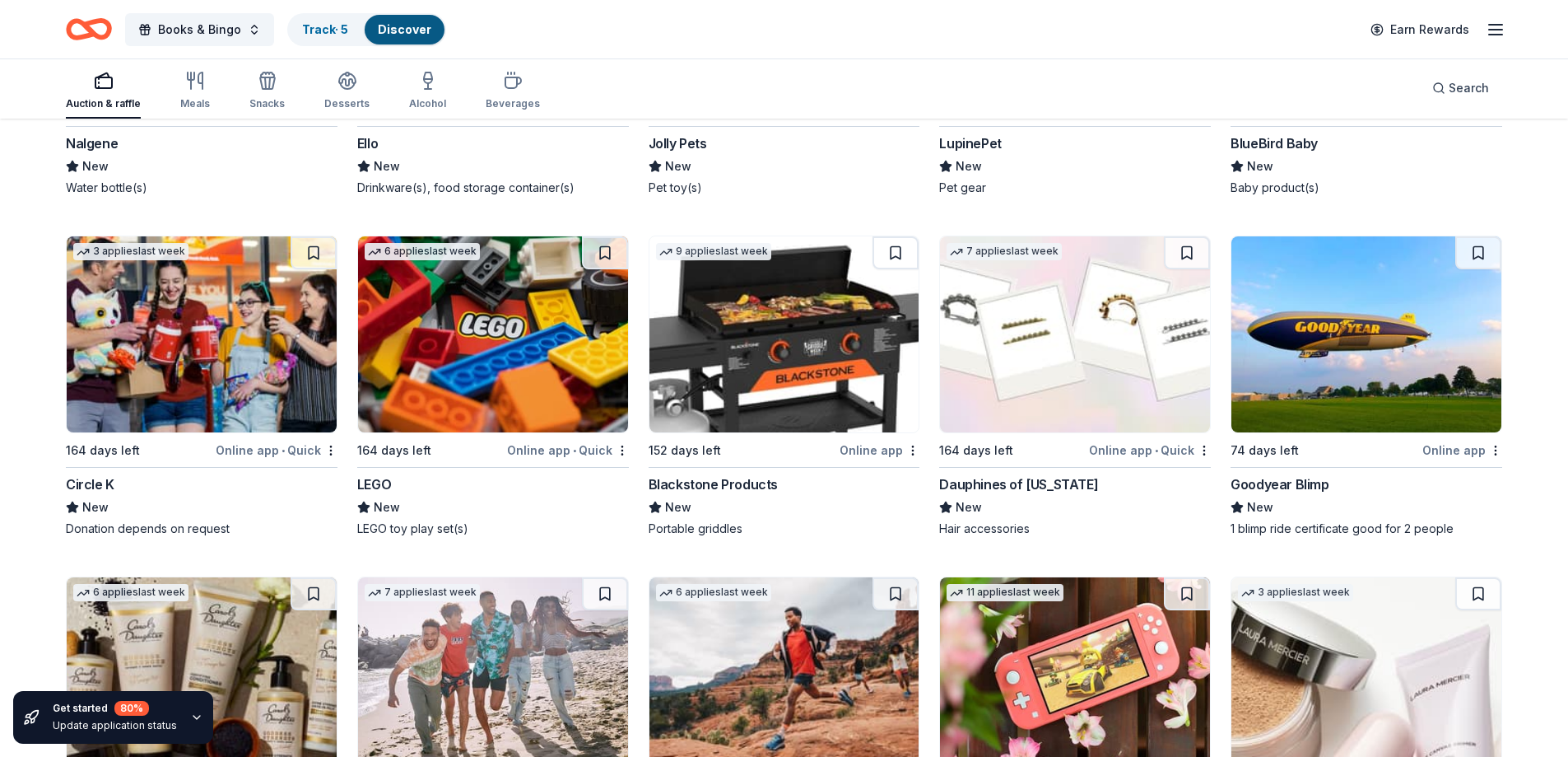
scroll to position [15515, 0]
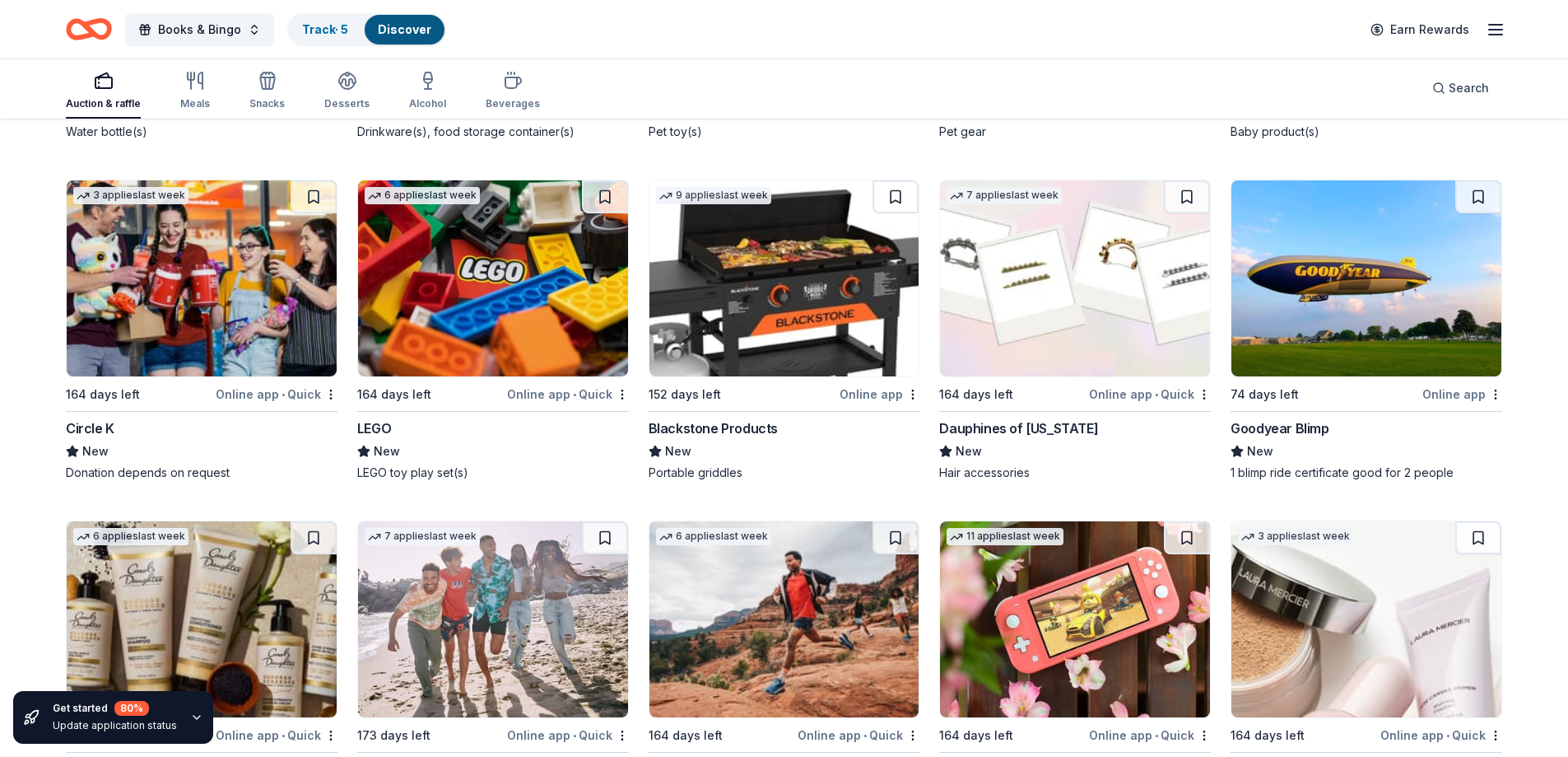
click at [1130, 391] on div "Online app • Quick" at bounding box center [1150, 393] width 122 height 21
click at [1037, 426] on div "Dauphines of New York" at bounding box center [1018, 428] width 159 height 20
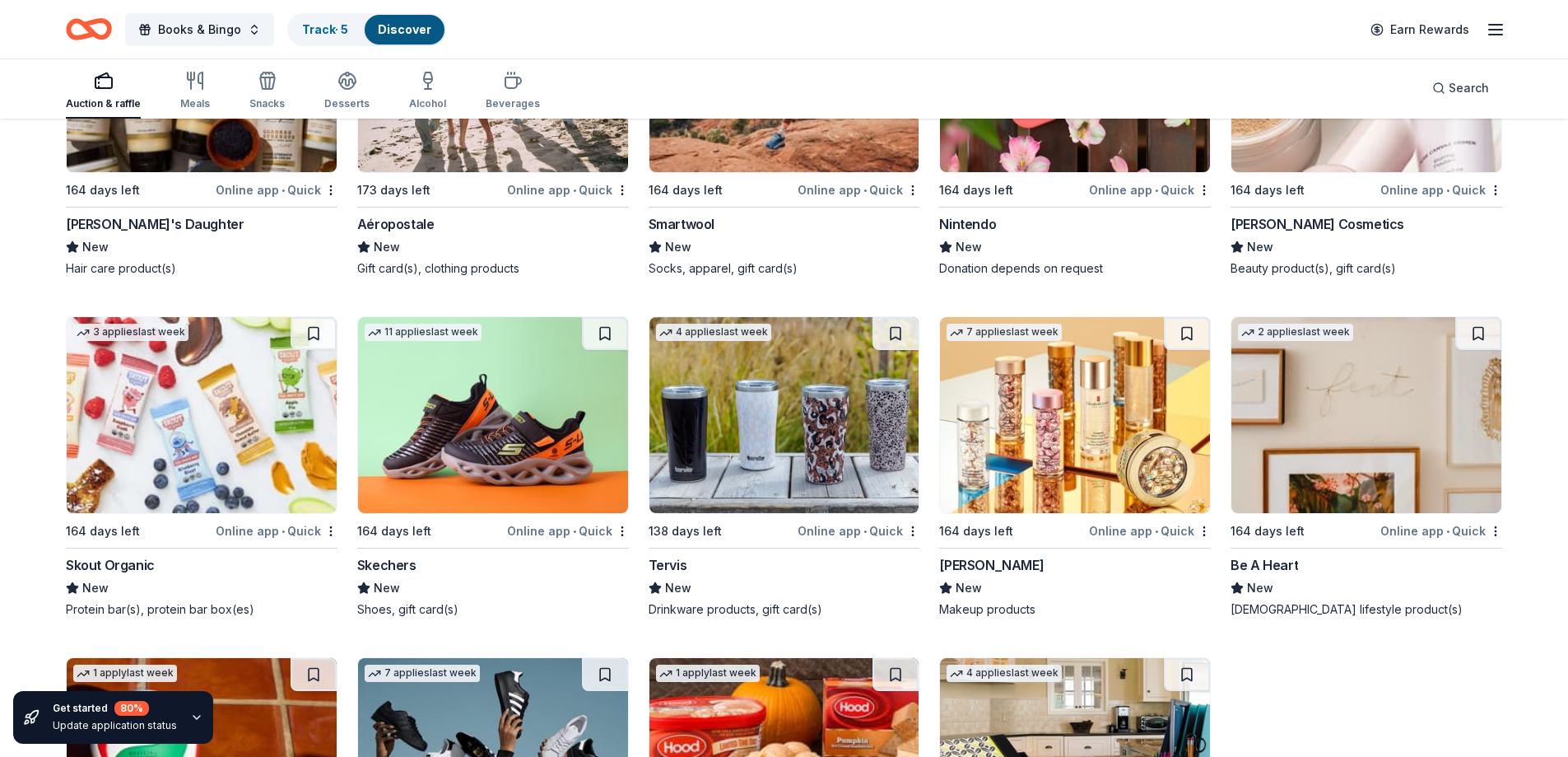
scroll to position [16140, 0]
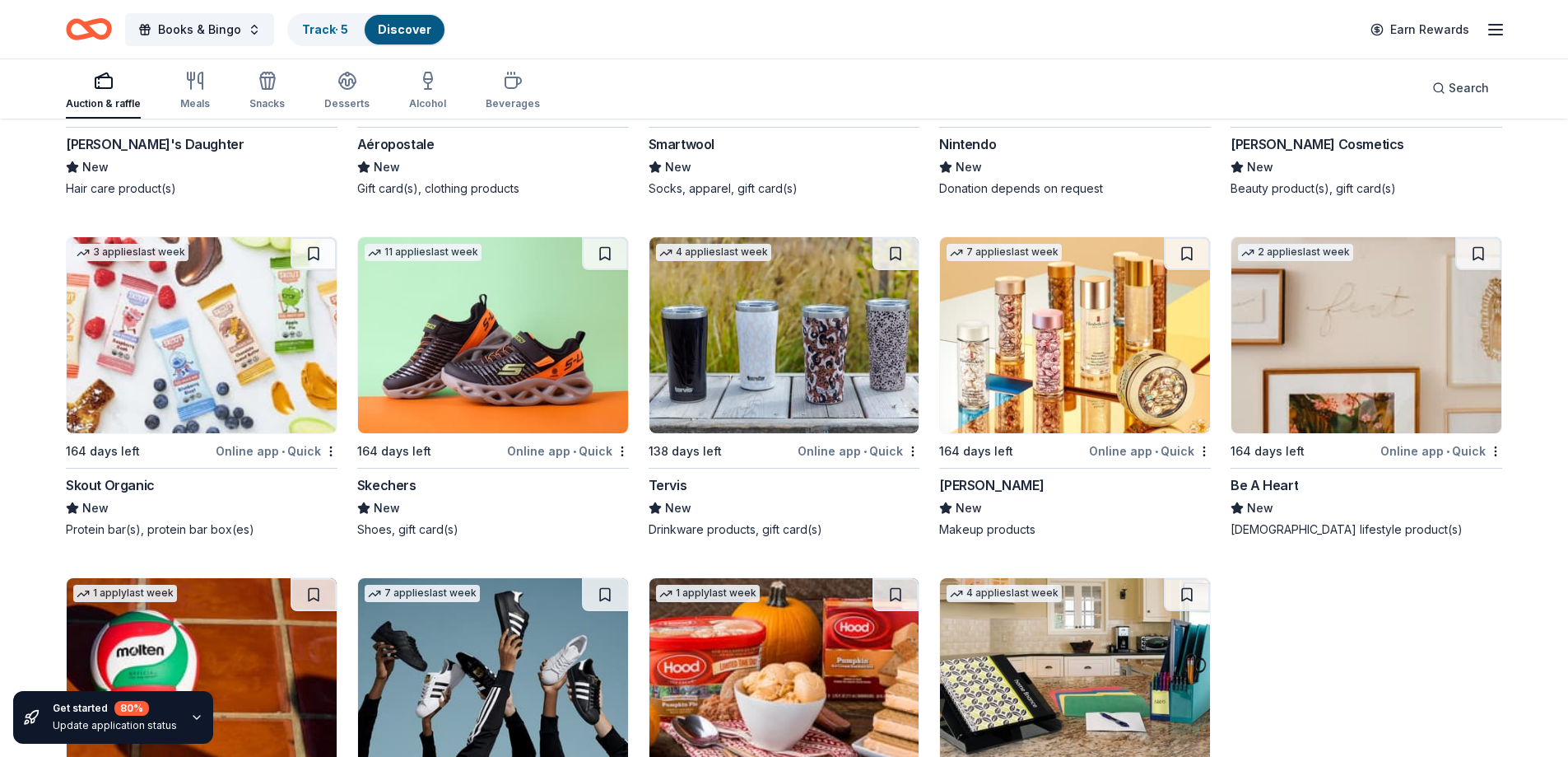
click at [263, 449] on div "Online app • Quick" at bounding box center [276, 450] width 122 height 21
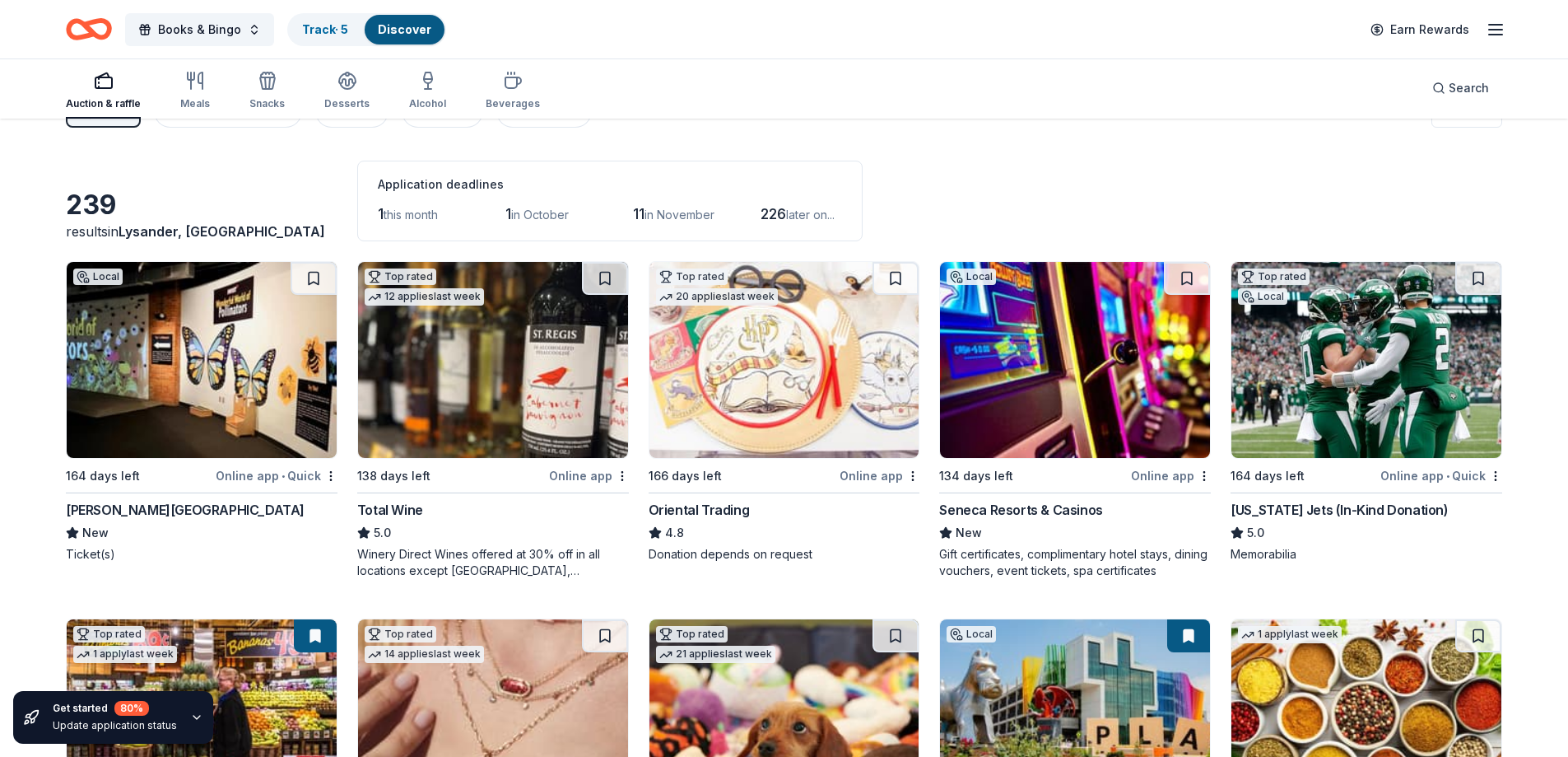
scroll to position [0, 0]
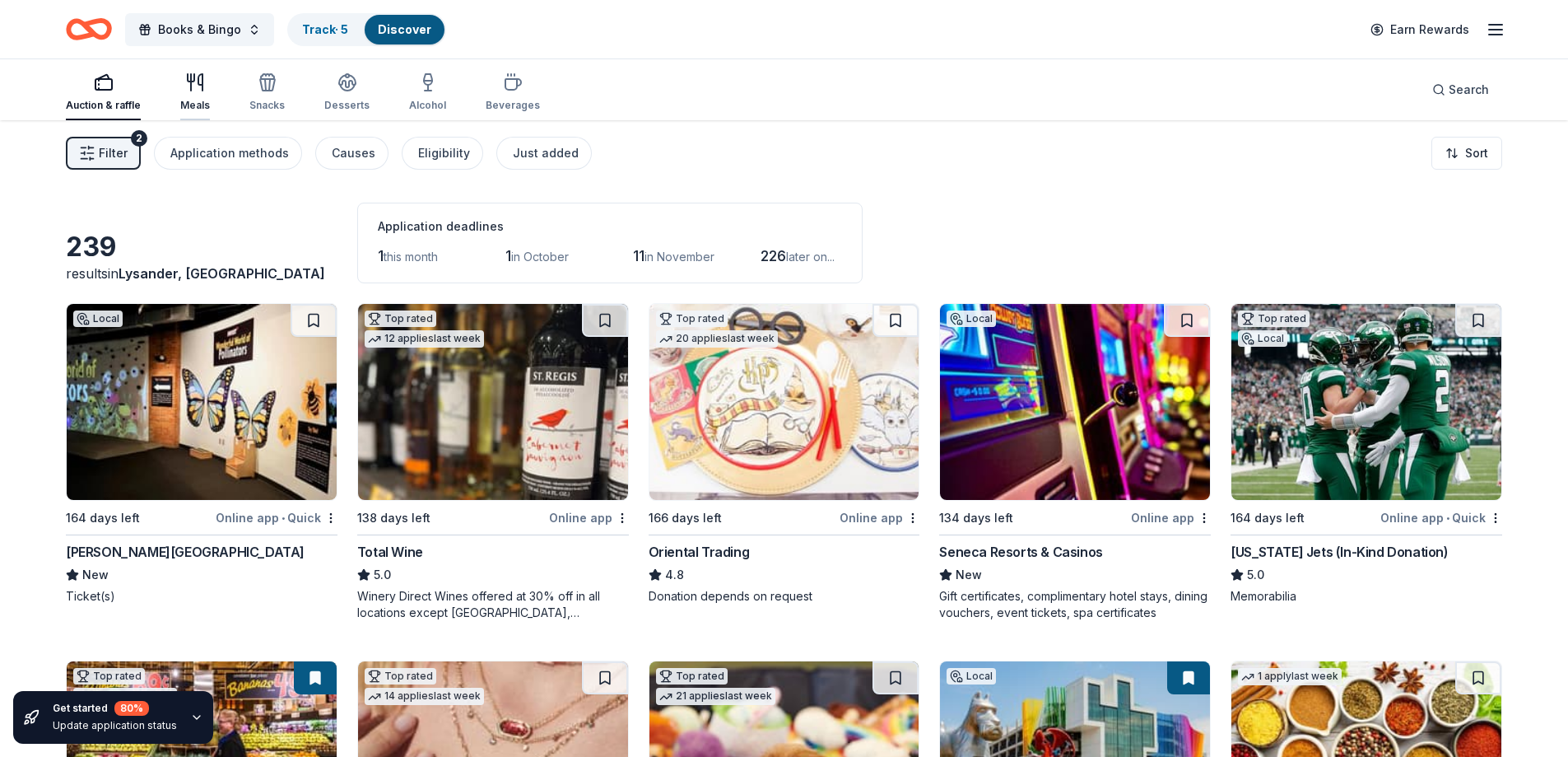
click at [207, 94] on div "Meals" at bounding box center [194, 92] width 29 height 39
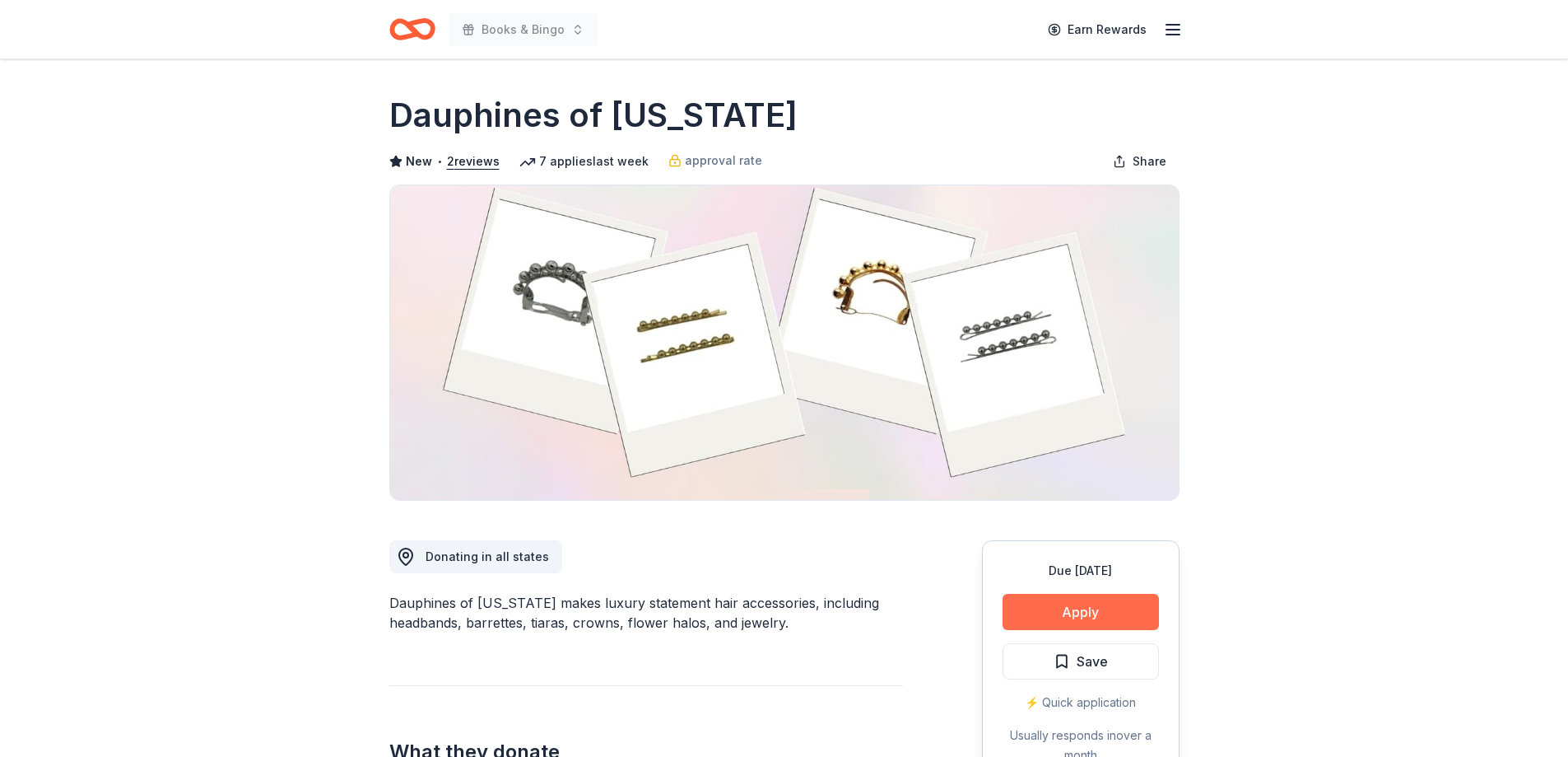
click at [1062, 619] on button "Apply" at bounding box center [1080, 612] width 156 height 37
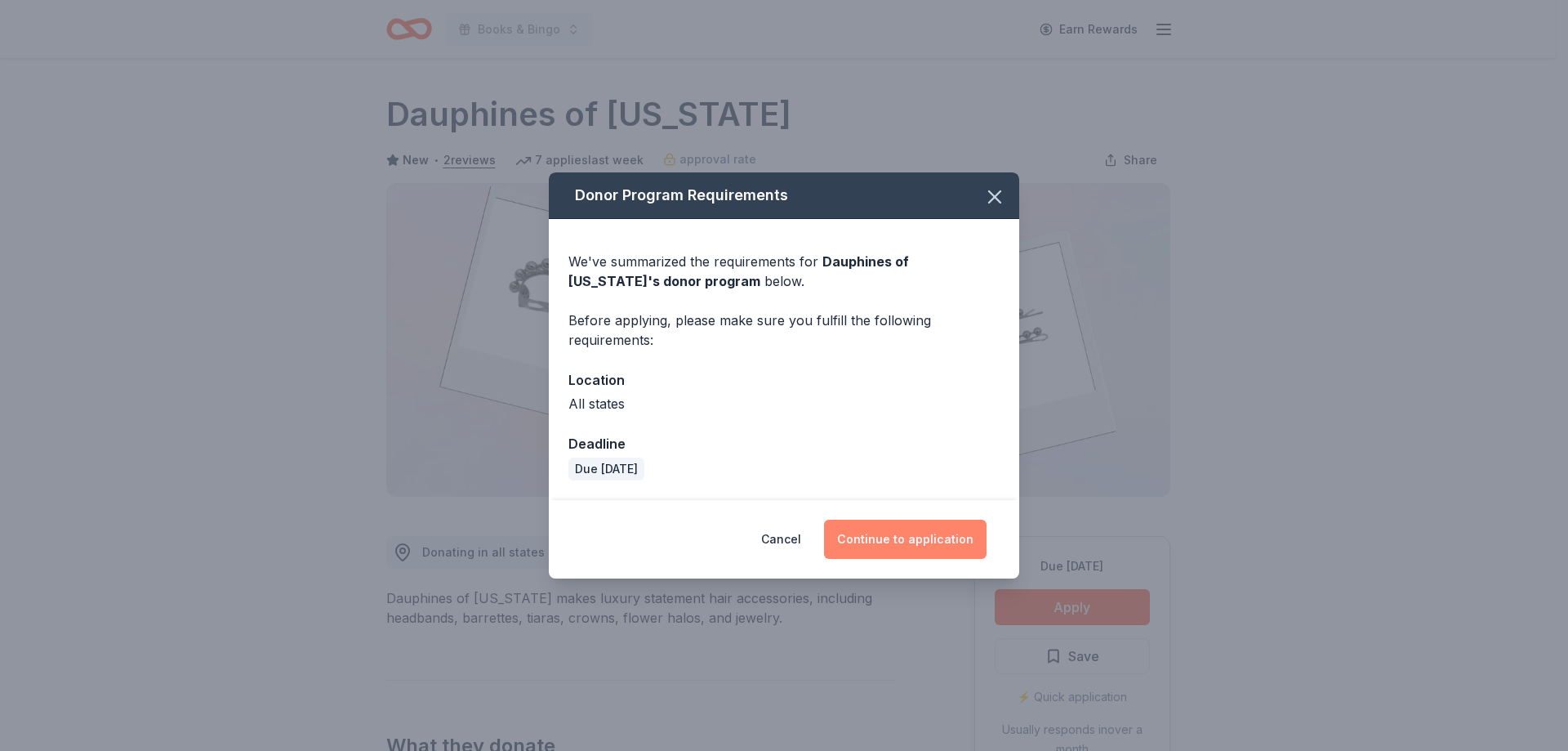
click at [890, 533] on button "Continue to application" at bounding box center [906, 539] width 163 height 39
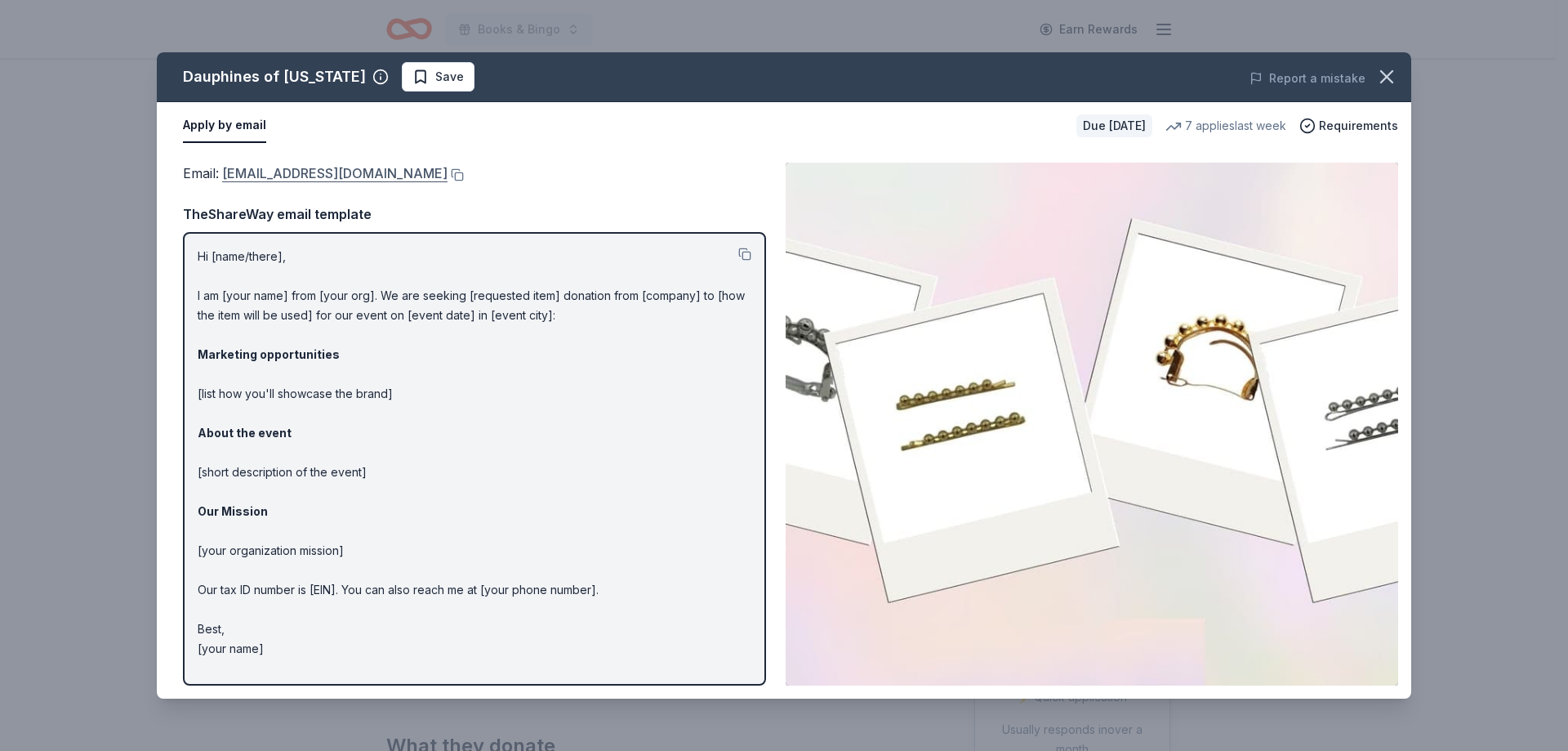
drag, startPoint x: 221, startPoint y: 175, endPoint x: 421, endPoint y: 172, distance: 200.0
click at [421, 172] on span "Email : donations@dauphinesofnewyork.com" at bounding box center [315, 173] width 264 height 16
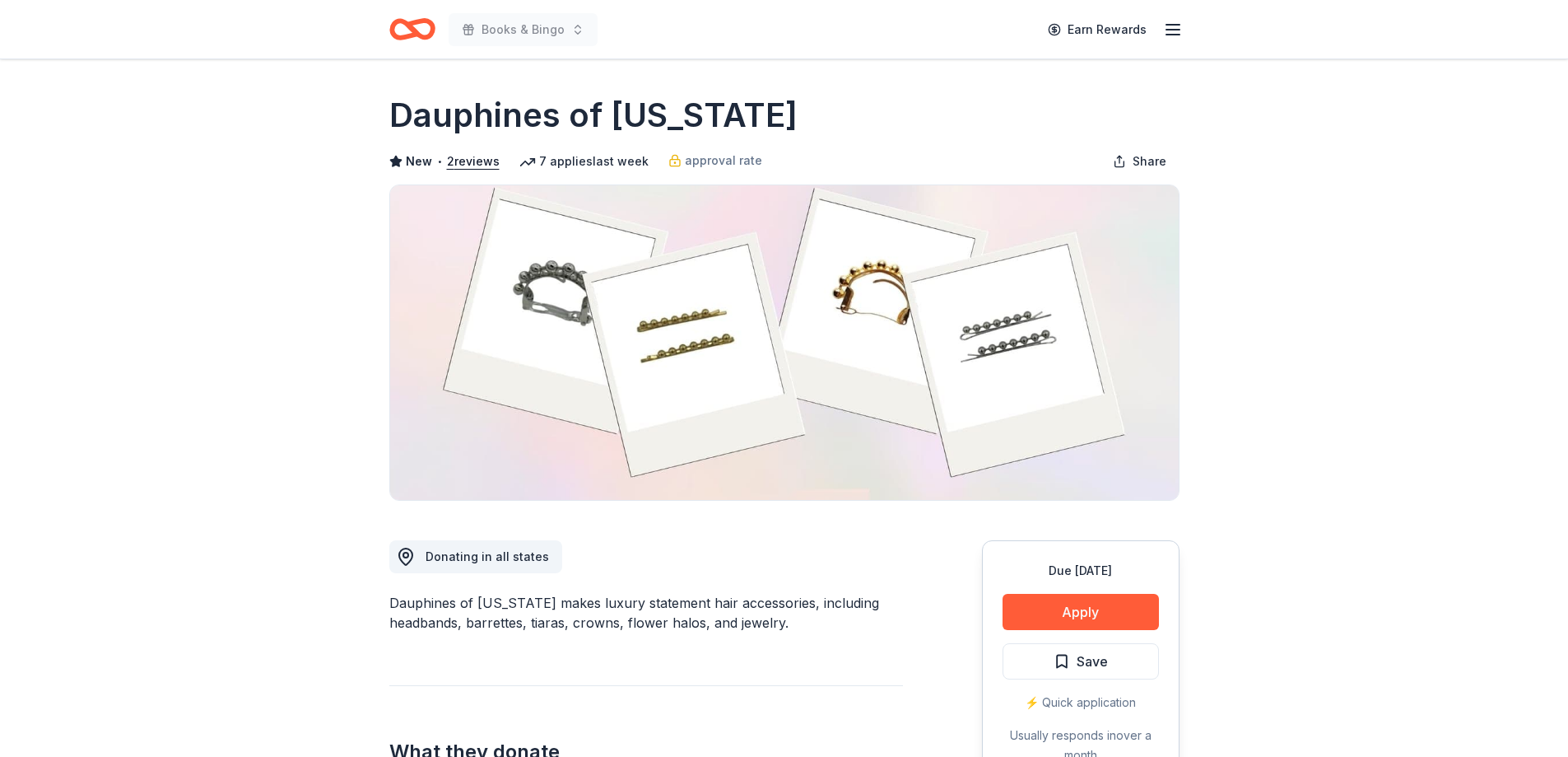
click at [506, 116] on h1 "Dauphines of New York" at bounding box center [594, 115] width 408 height 46
click at [1072, 617] on button "Apply" at bounding box center [1080, 612] width 156 height 37
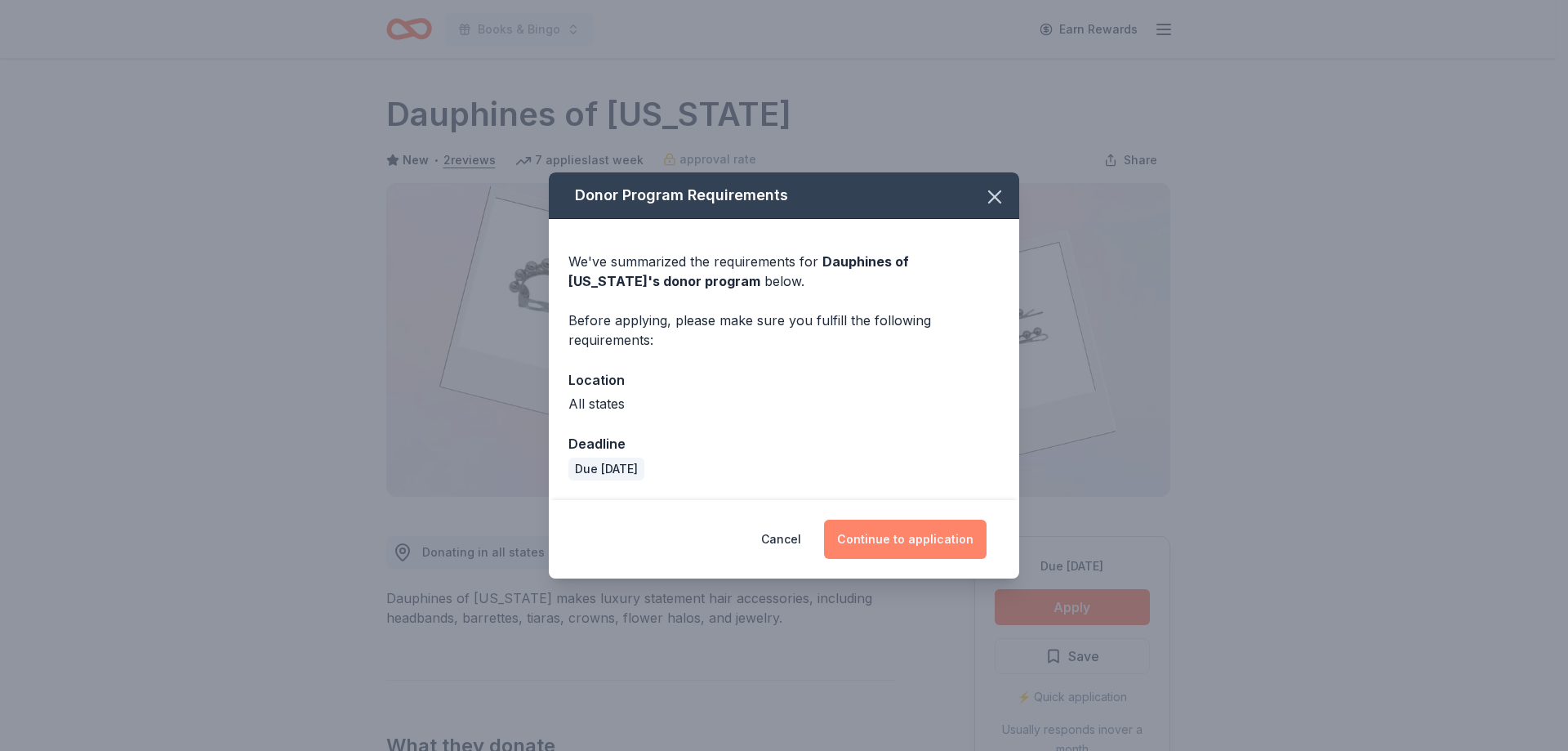
click at [876, 533] on button "Continue to application" at bounding box center [906, 539] width 163 height 39
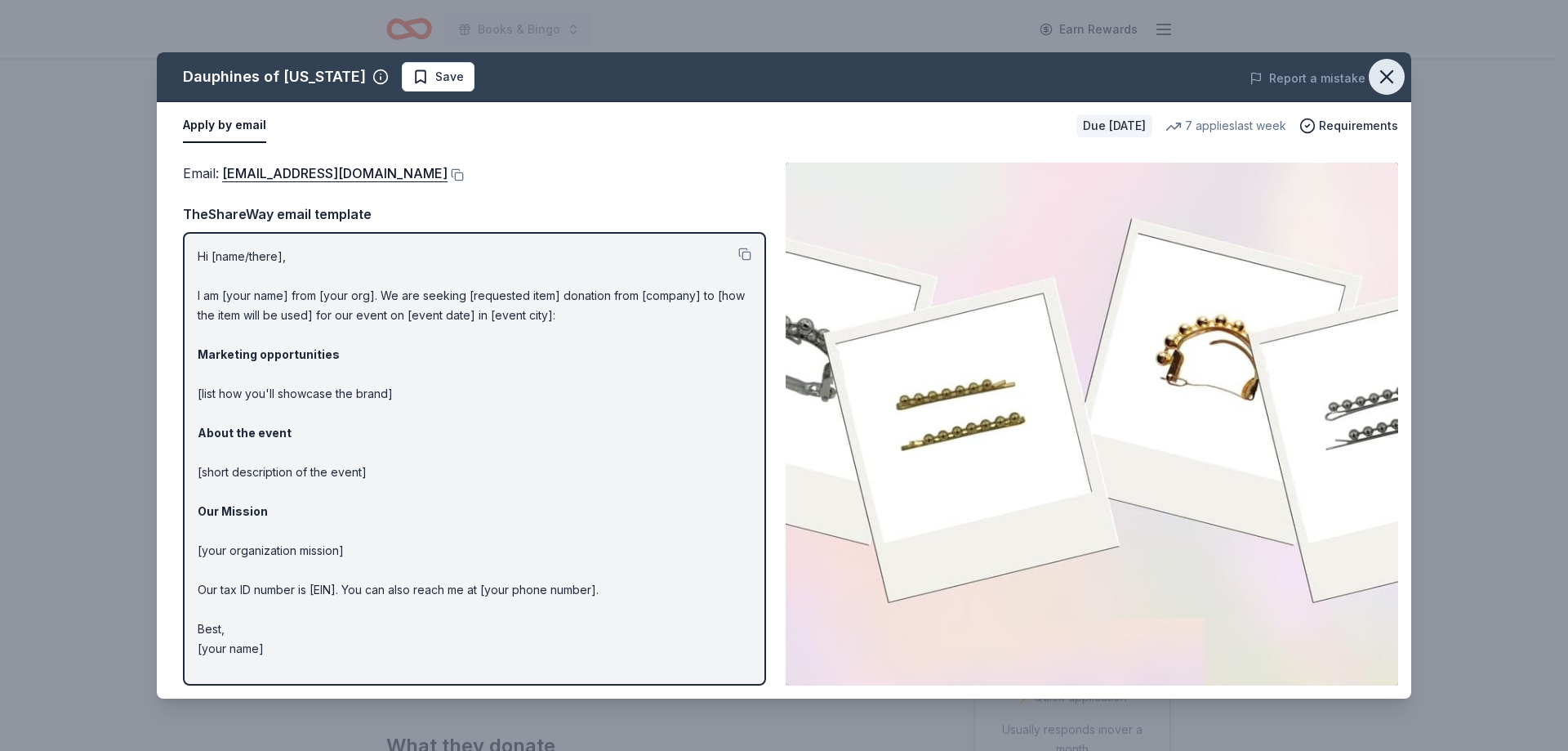
click at [1392, 73] on icon "button" at bounding box center [1387, 77] width 23 height 23
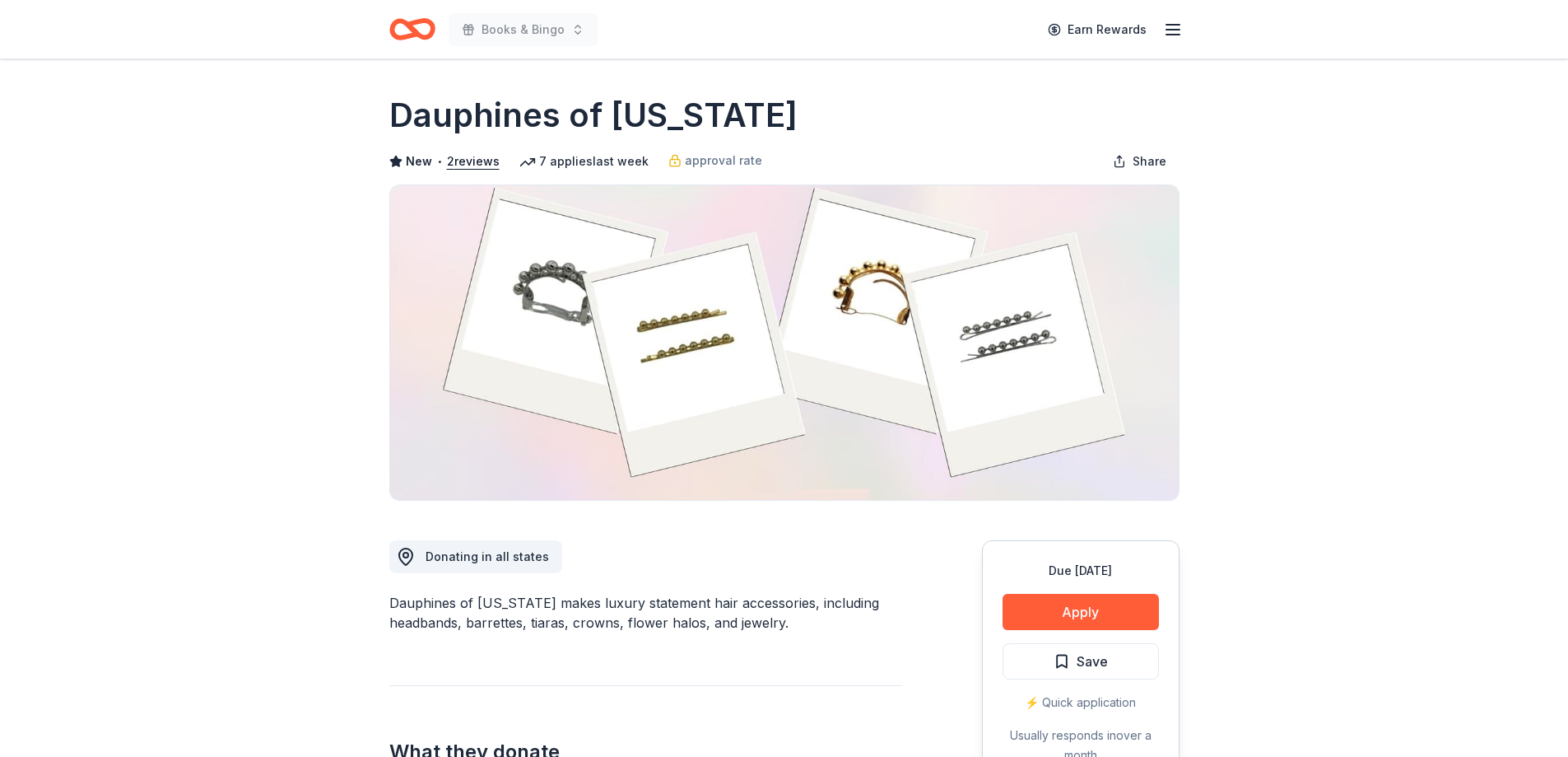
drag, startPoint x: 760, startPoint y: 114, endPoint x: 346, endPoint y: 95, distance: 414.4
drag, startPoint x: 391, startPoint y: 124, endPoint x: 603, endPoint y: 133, distance: 212.2
click at [603, 133] on h1 "Dauphines of New York" at bounding box center [594, 115] width 408 height 46
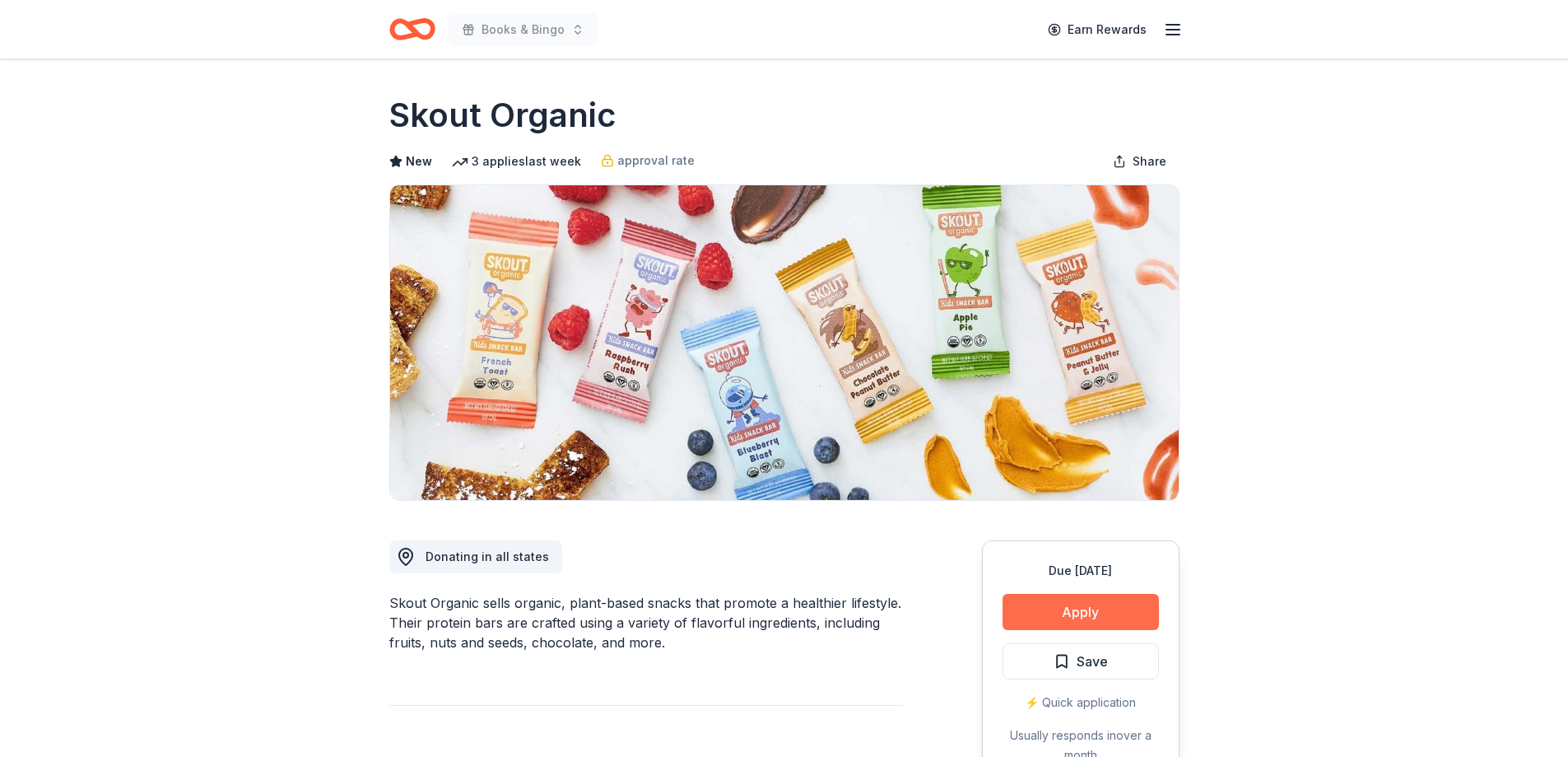
click at [1056, 618] on button "Apply" at bounding box center [1080, 612] width 156 height 37
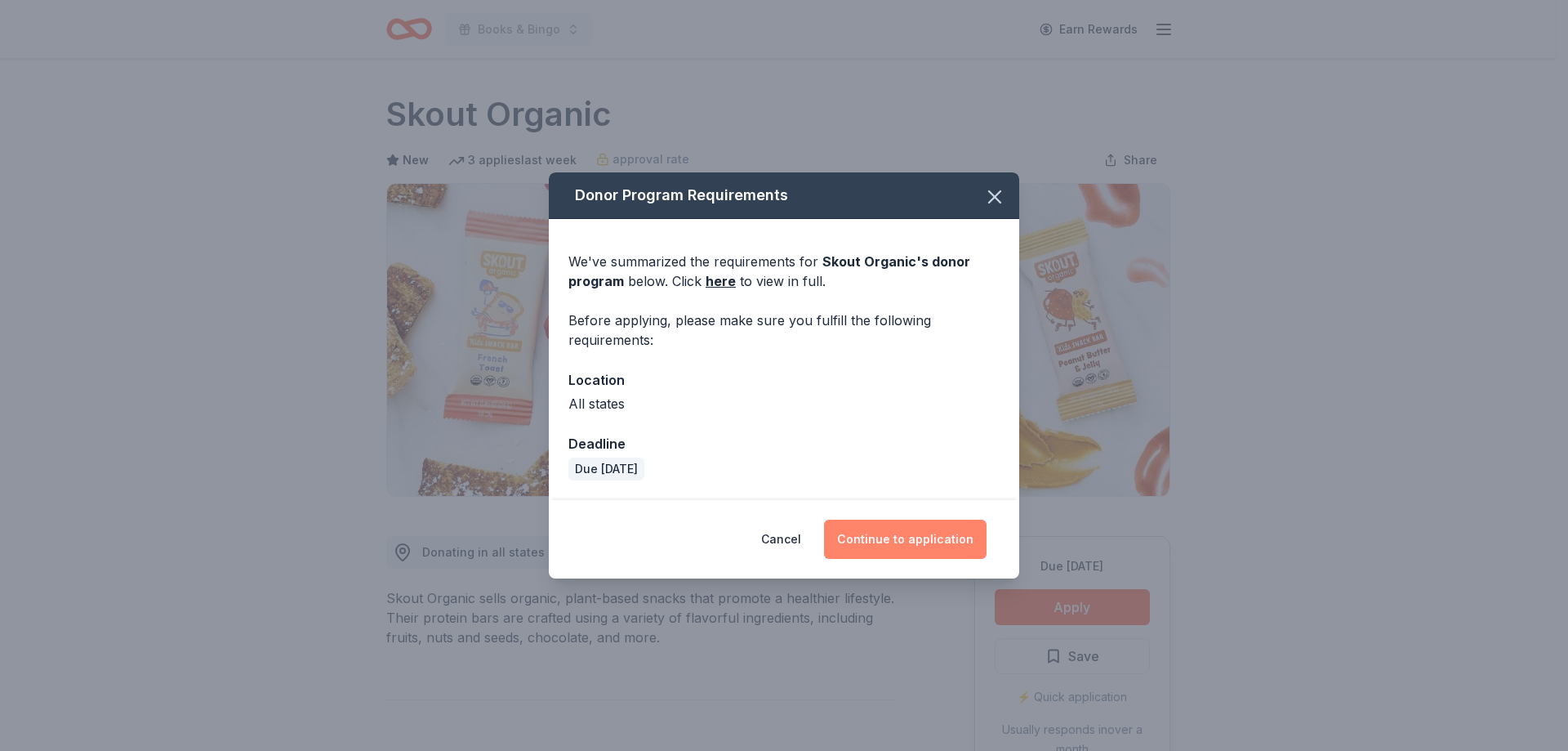
click at [906, 533] on button "Continue to application" at bounding box center [906, 539] width 163 height 39
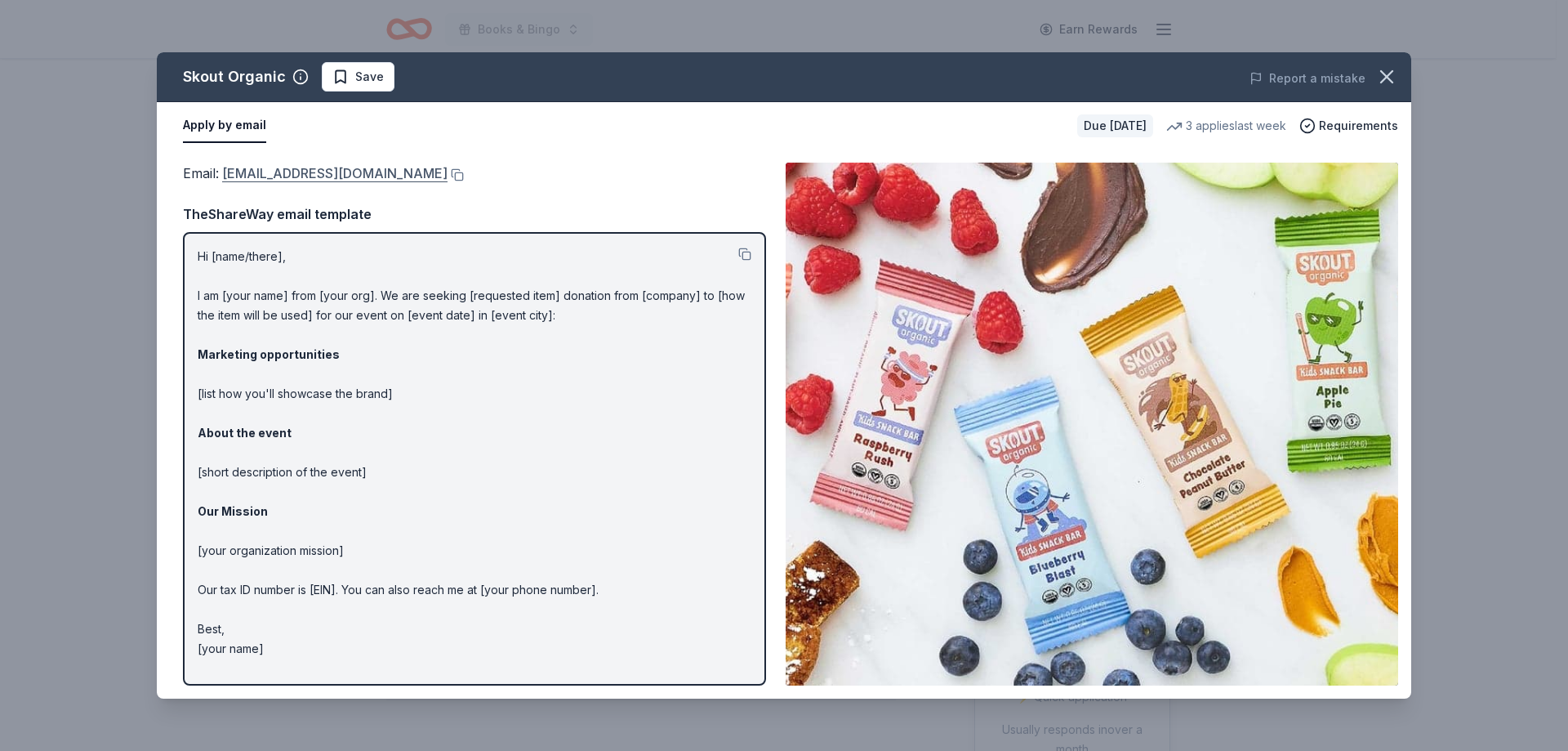
drag, startPoint x: 220, startPoint y: 174, endPoint x: 363, endPoint y: 175, distance: 143.0
click at [363, 175] on span "Email : [EMAIL_ADDRESS][DOMAIN_NAME]" at bounding box center [315, 173] width 264 height 16
click at [1384, 76] on icon "button" at bounding box center [1387, 77] width 23 height 23
